Goal: Use online tool/utility: Utilize a website feature to perform a specific function

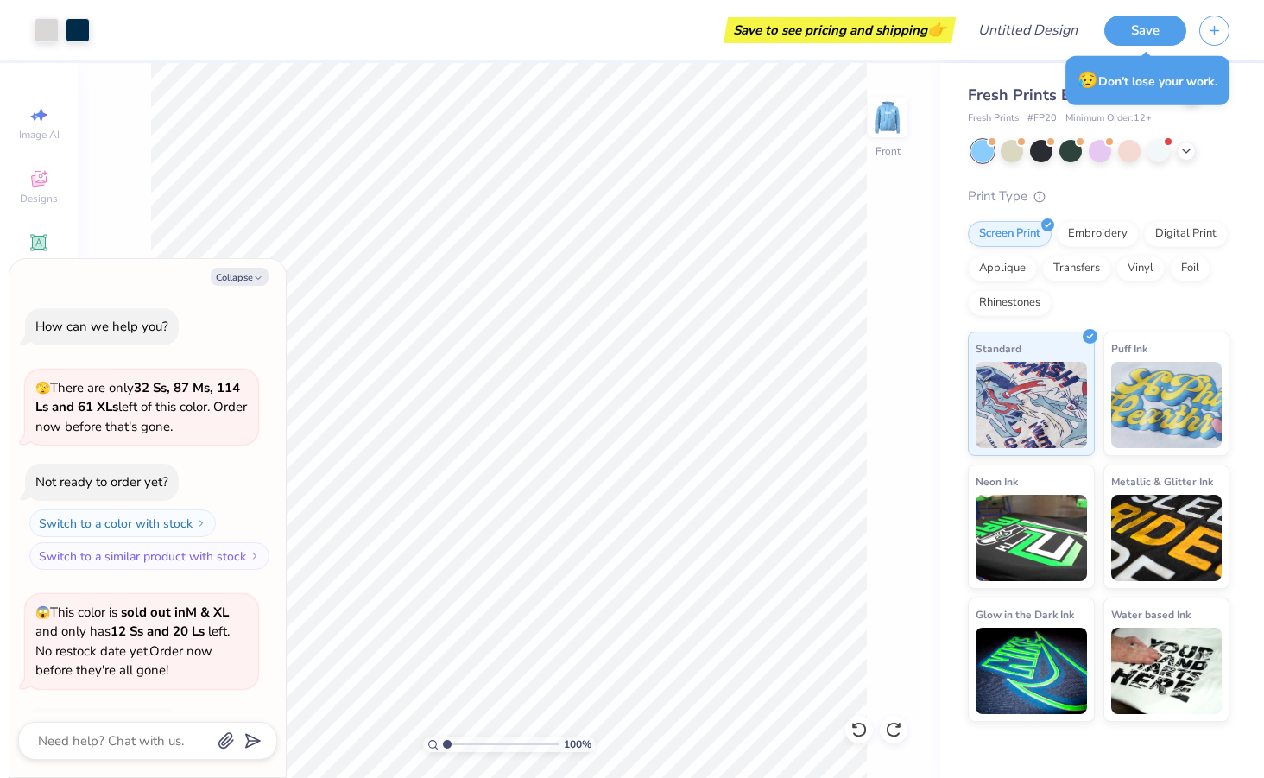
type textarea "x"
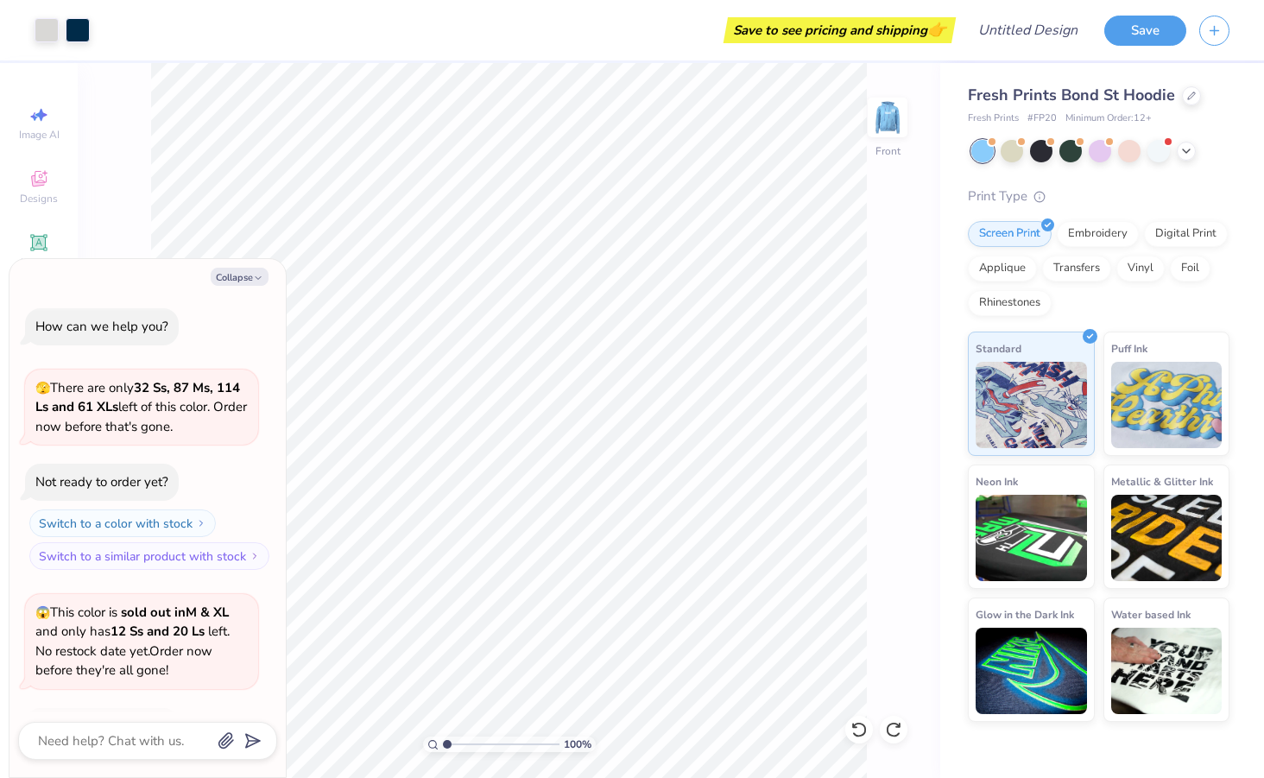
type textarea "x"
